Goal: Navigation & Orientation: Find specific page/section

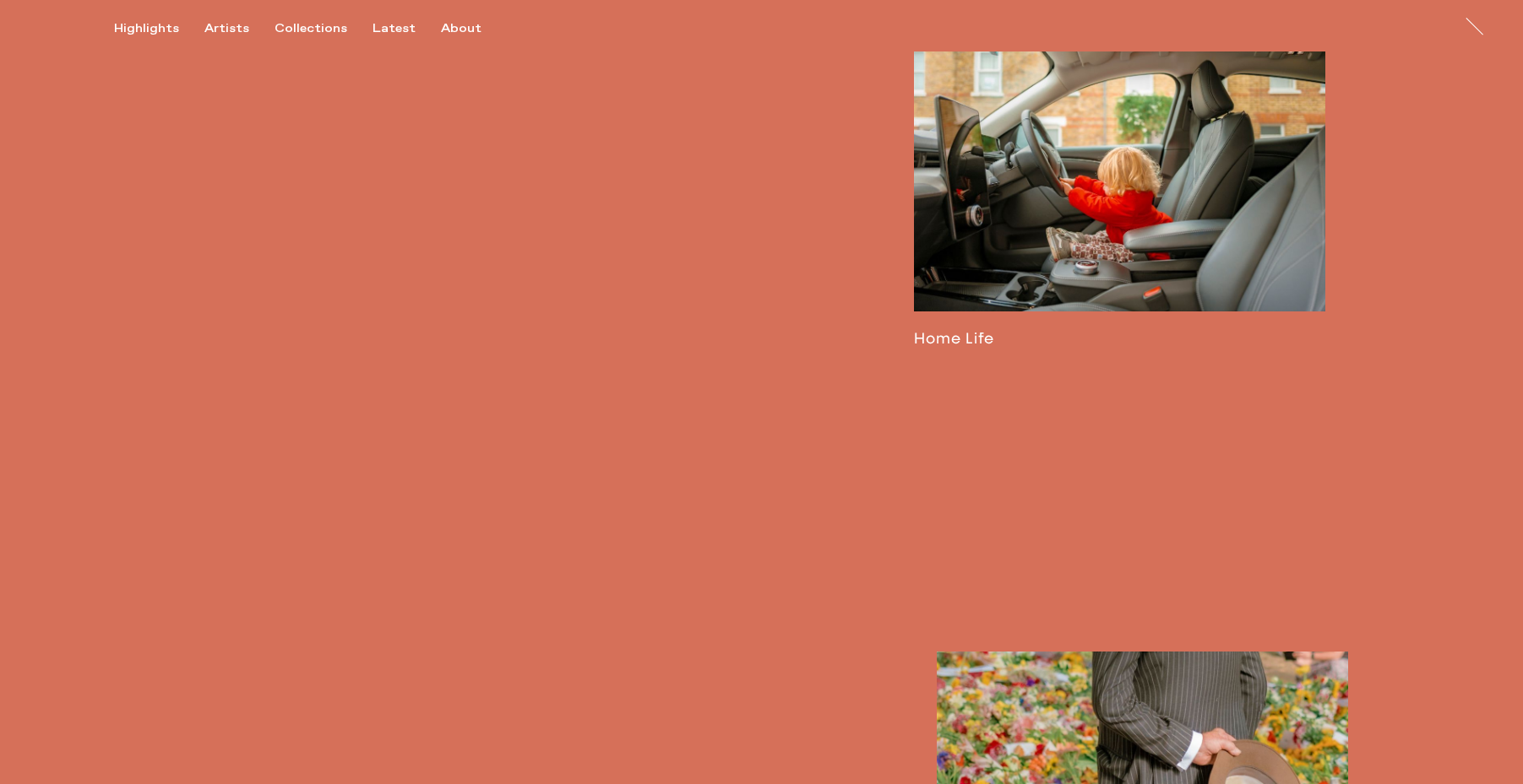
scroll to position [3544, 0]
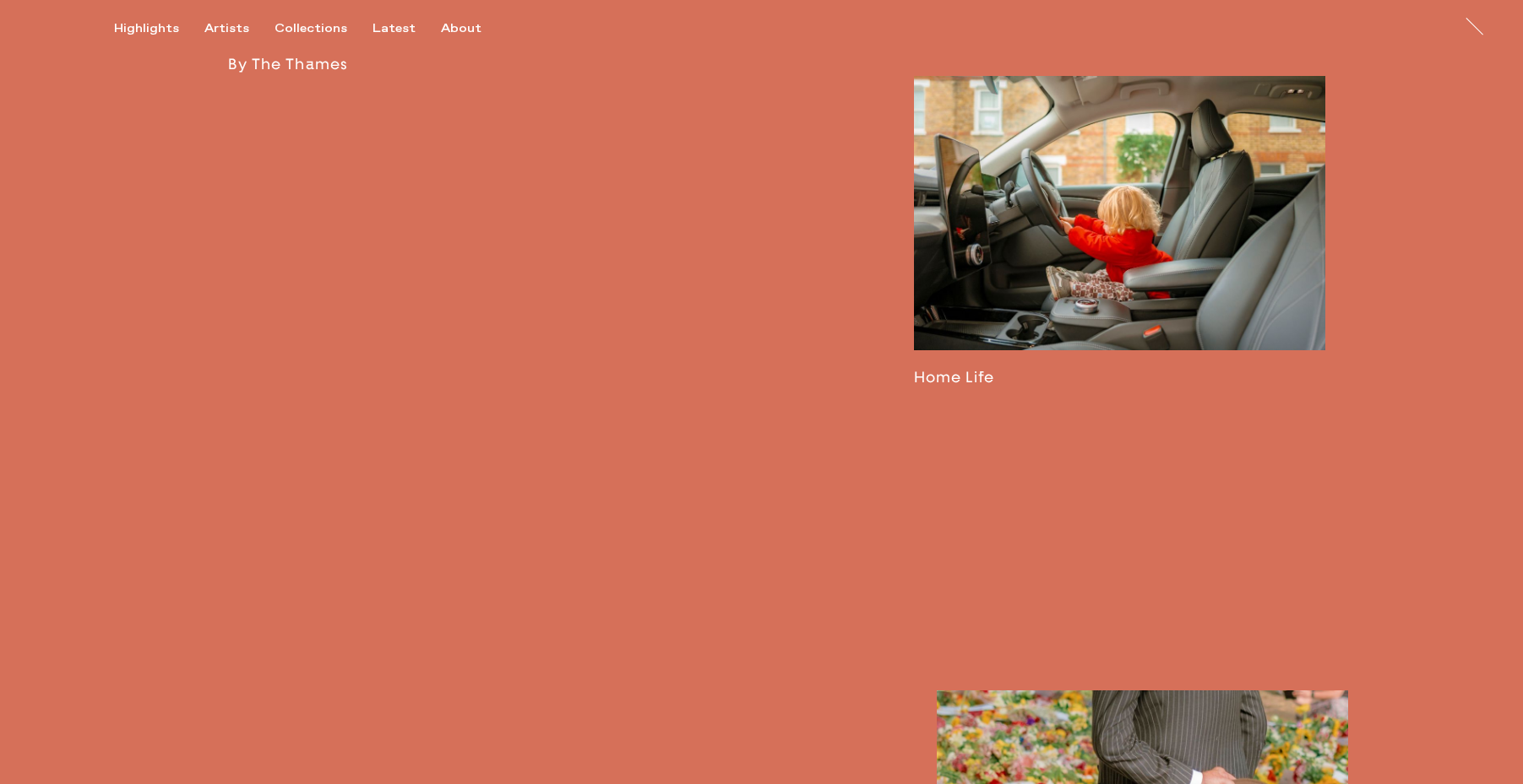
click at [1112, 242] on link at bounding box center [1119, 231] width 411 height 311
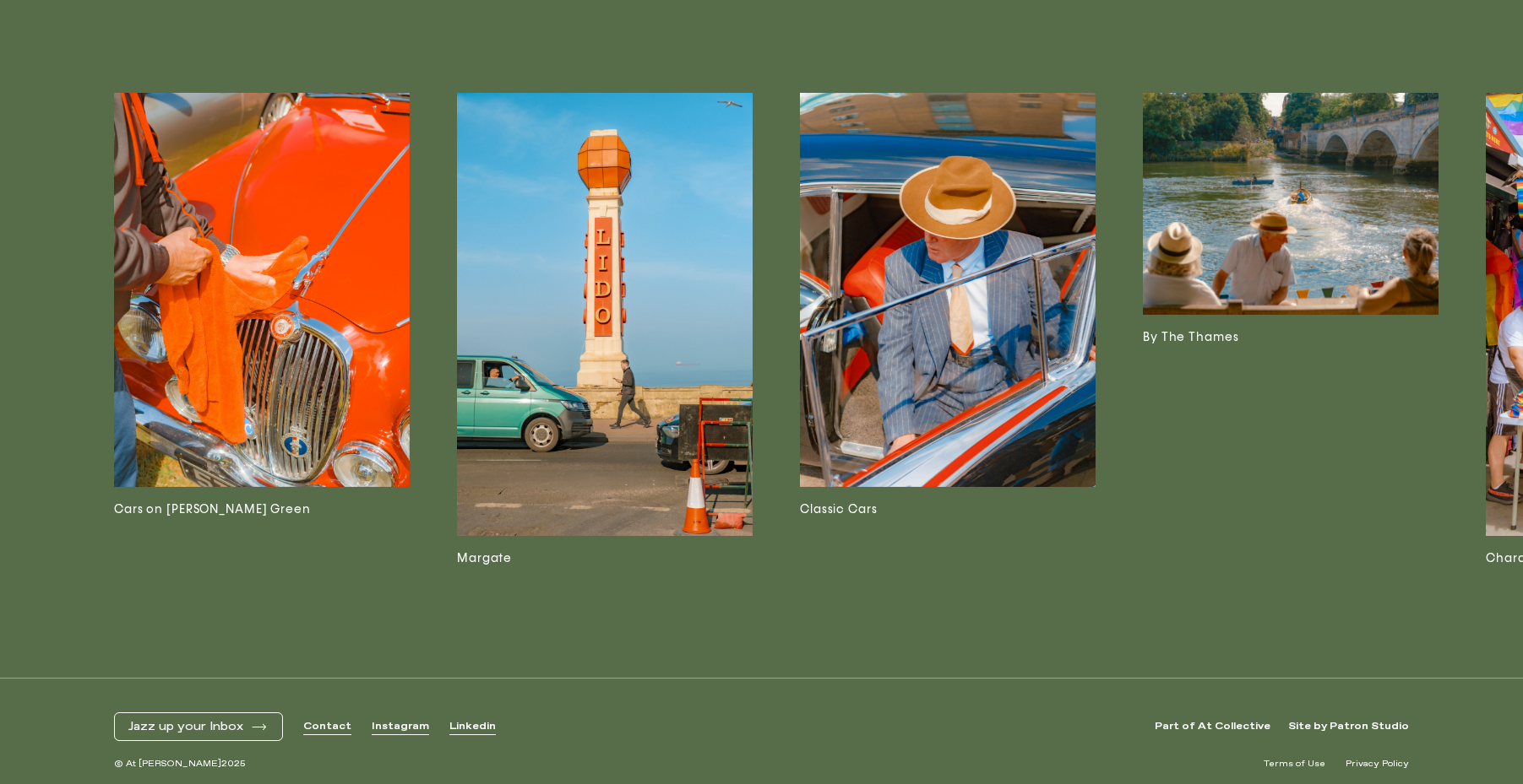
scroll to position [6724, 0]
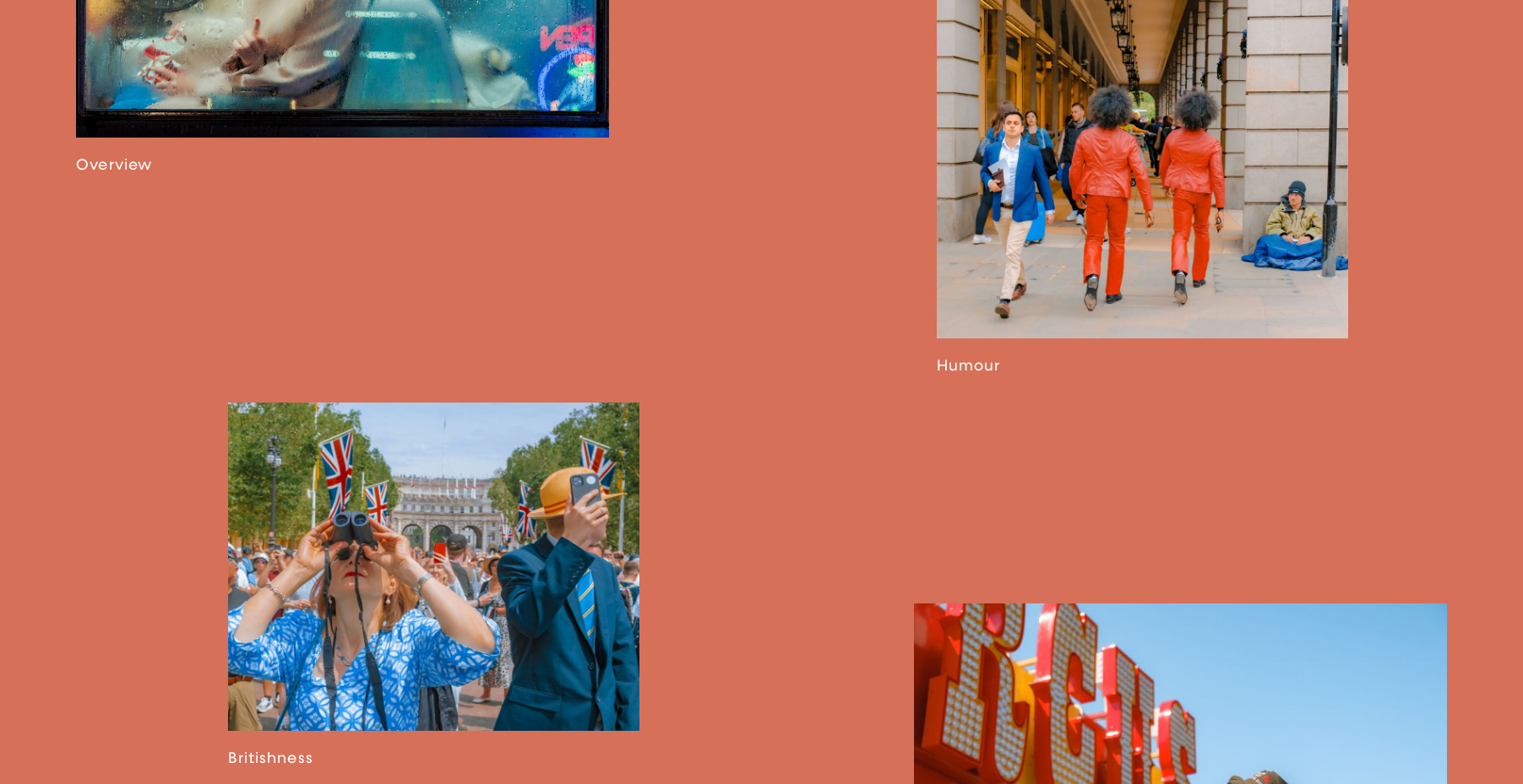
scroll to position [1302, 0]
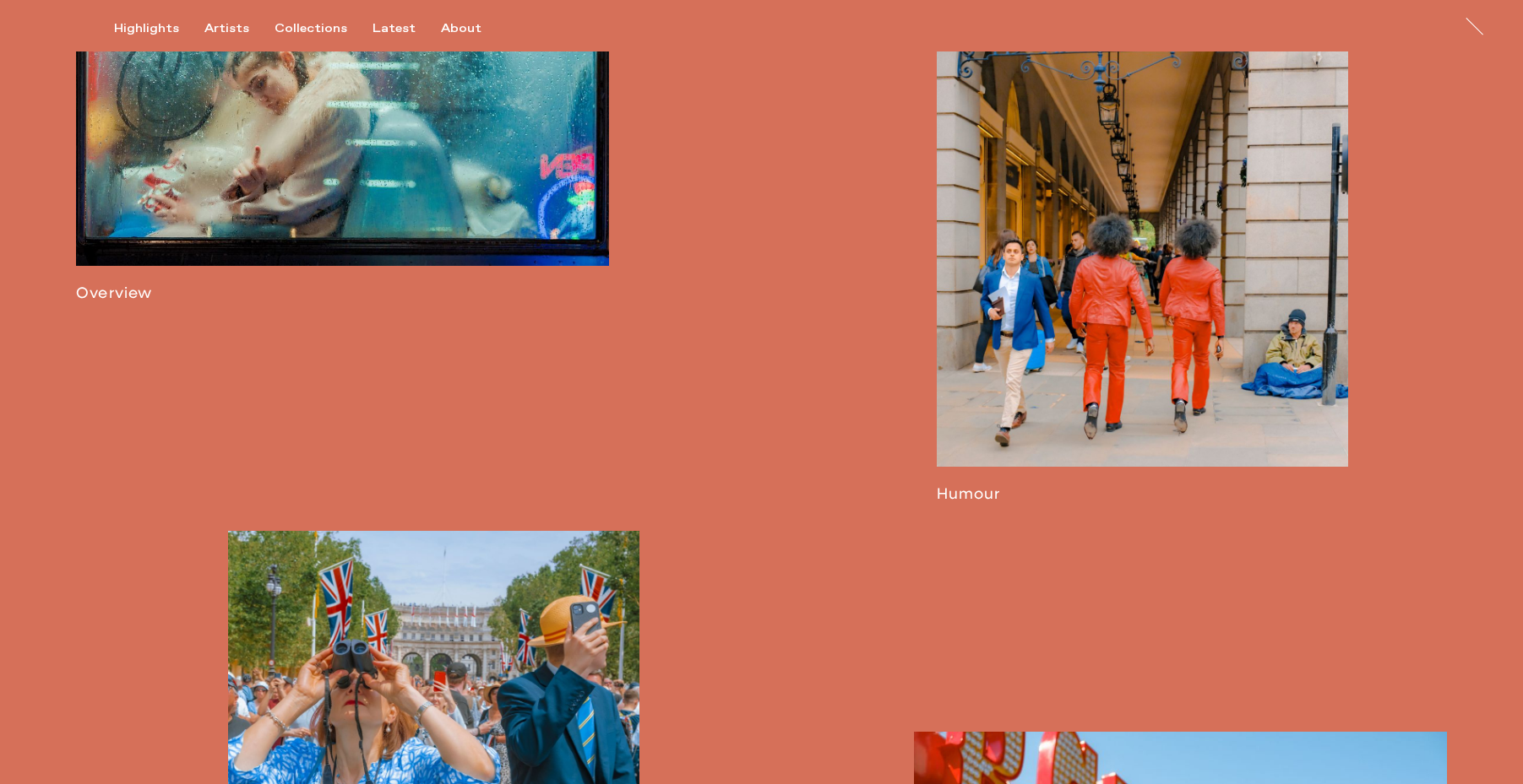
click at [1190, 263] on link at bounding box center [1142, 177] width 411 height 653
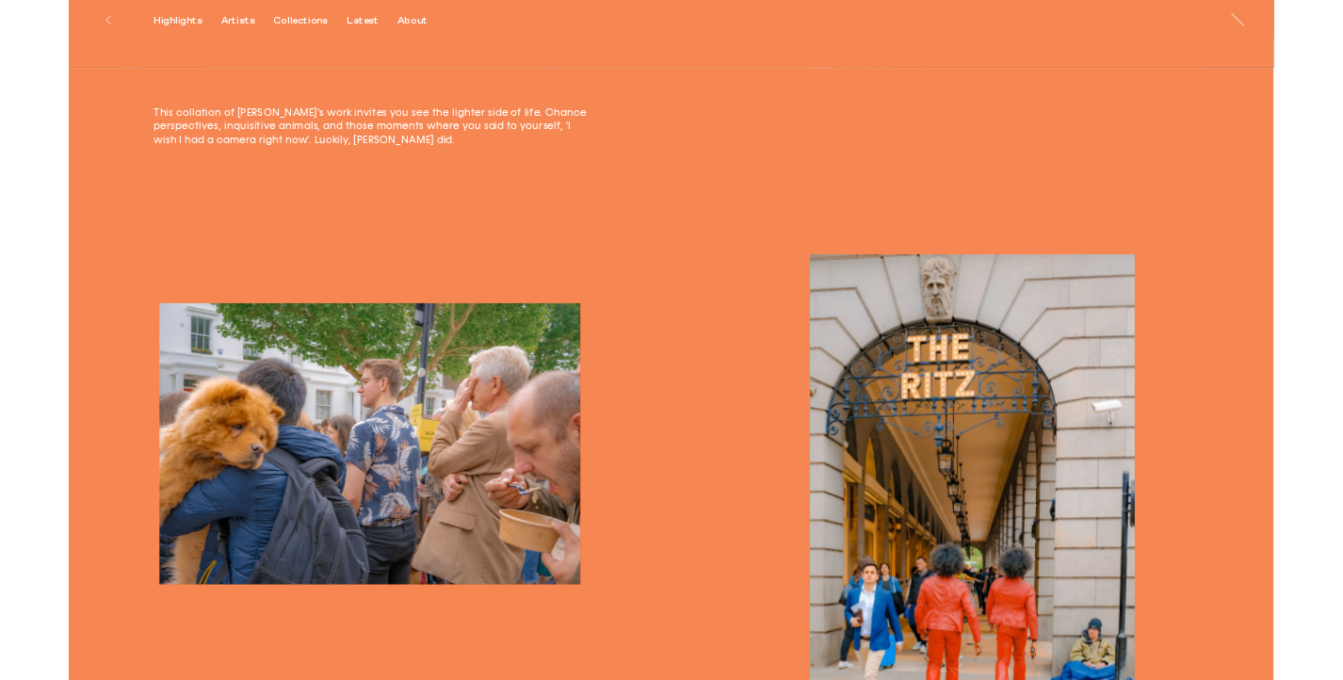
scroll to position [0, 2532]
